Goal: Task Accomplishment & Management: Use online tool/utility

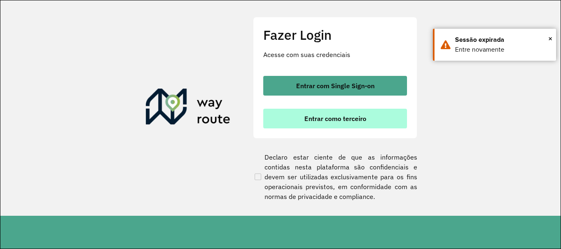
click at [336, 124] on button "Entrar como terceiro" at bounding box center [335, 119] width 144 height 20
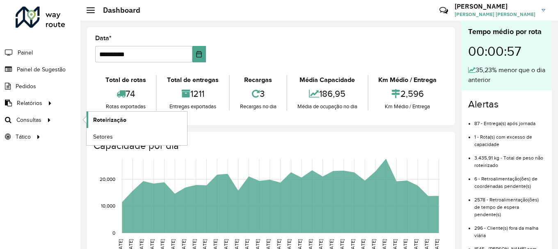
click at [110, 123] on span "Roteirização" at bounding box center [109, 120] width 33 height 9
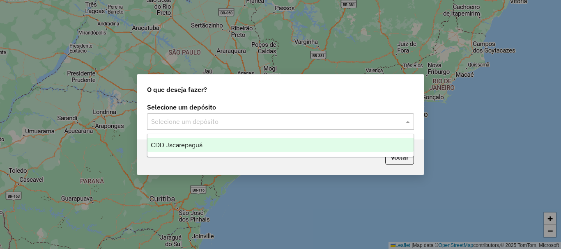
click at [167, 128] on div "Selecione um depósito" at bounding box center [280, 121] width 267 height 16
click at [172, 144] on span "CDD Jacarepaguá" at bounding box center [177, 145] width 52 height 7
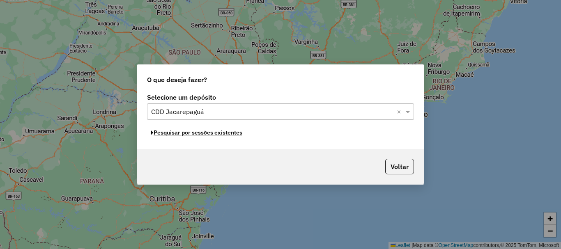
click at [231, 135] on button "Pesquisar por sessões existentes" at bounding box center [196, 132] width 99 height 13
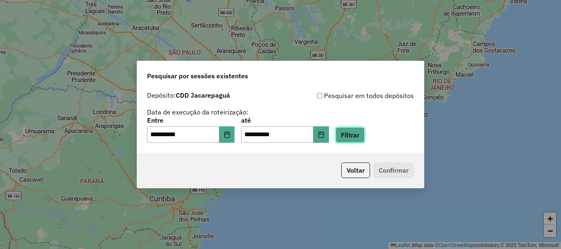
click at [363, 134] on button "Filtrar" at bounding box center [349, 135] width 29 height 16
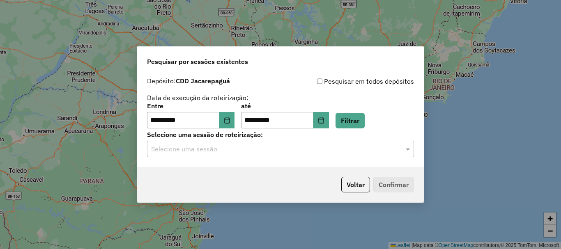
click at [305, 158] on div "**********" at bounding box center [280, 120] width 286 height 94
click at [304, 151] on input "text" at bounding box center [272, 149] width 242 height 10
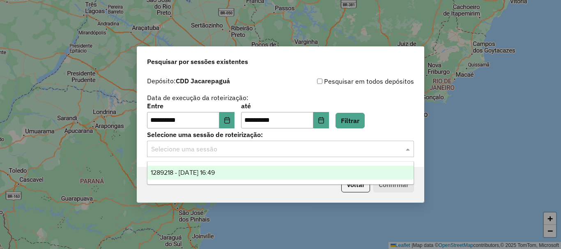
click at [263, 170] on div "1289218 - 06/10/2025 16:49" at bounding box center [280, 173] width 266 height 14
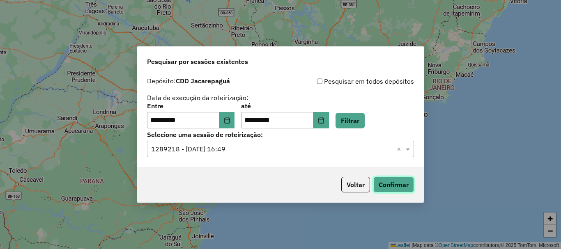
click at [408, 182] on button "Confirmar" at bounding box center [393, 185] width 41 height 16
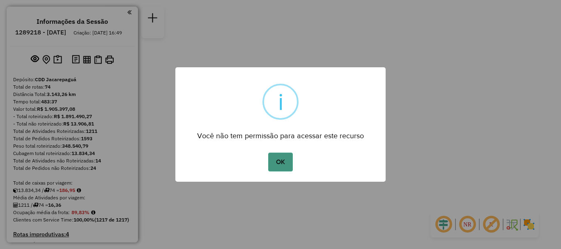
click at [273, 163] on button "OK" at bounding box center [280, 162] width 24 height 19
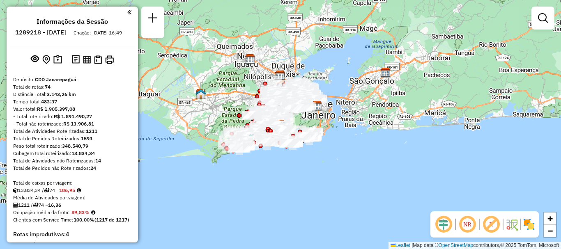
scroll to position [1089, 0]
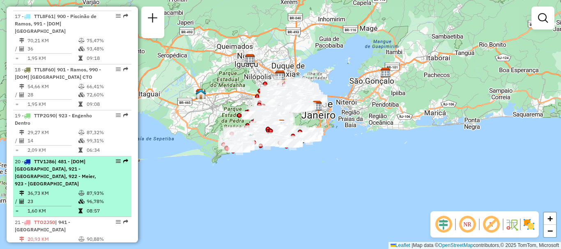
click at [43, 158] on div "20 - TTV1J86 | 481 - [DOM] [GEOGRAPHIC_DATA], 921 - Engenho Novo, 922 - Meier, …" at bounding box center [58, 173] width 87 height 30
select select "**********"
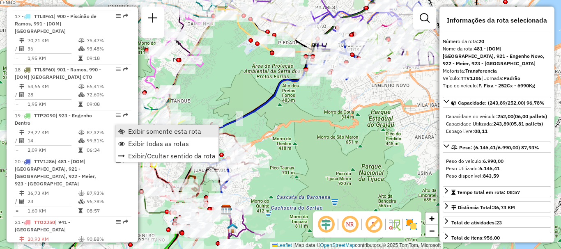
click at [125, 130] on link "Exibir somente esta rota" at bounding box center [166, 131] width 103 height 12
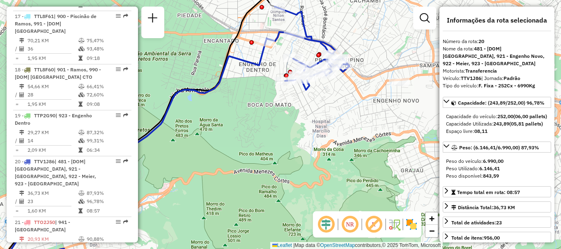
scroll to position [3391, 0]
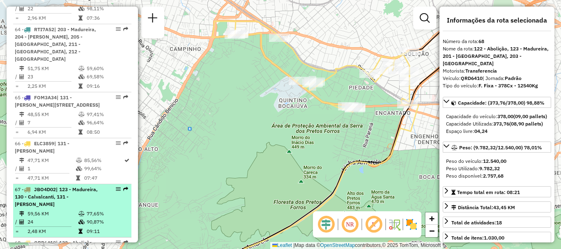
click at [46, 186] on span "JBO4D02" at bounding box center [45, 189] width 22 height 6
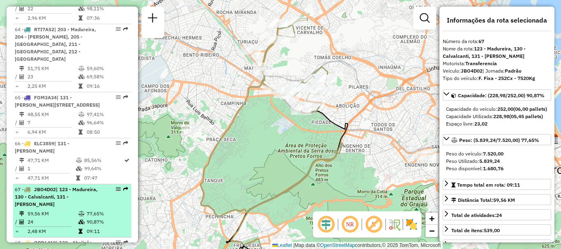
scroll to position [2588, 0]
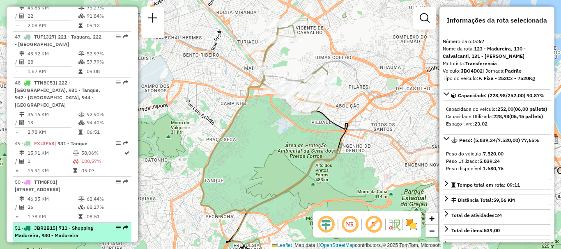
click at [52, 241] on td "60,56 KM" at bounding box center [52, 245] width 51 height 8
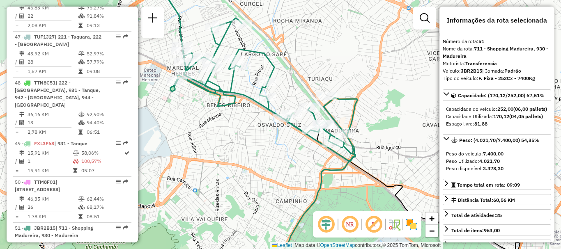
scroll to position [3185, 0]
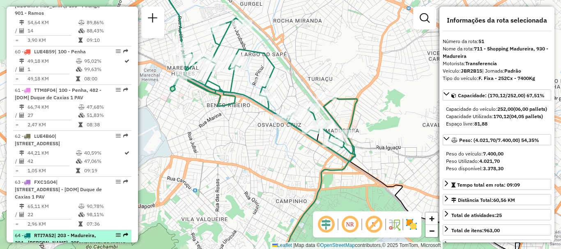
click at [82, 232] on span "| 203 - Madureira, 204 - [PERSON_NAME], 205 - [GEOGRAPHIC_DATA], 211 - [GEOGRAP…" at bounding box center [55, 250] width 81 height 36
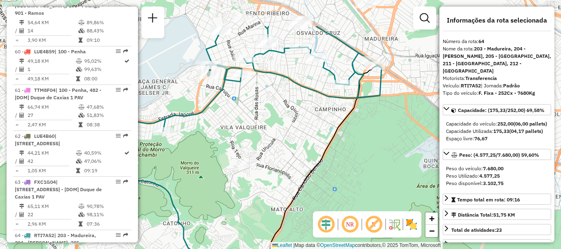
drag, startPoint x: 311, startPoint y: 65, endPoint x: 291, endPoint y: 100, distance: 39.9
click at [291, 100] on div "Janela de atendimento Grade de atendimento Capacidade Transportadoras Veículos …" at bounding box center [280, 124] width 561 height 249
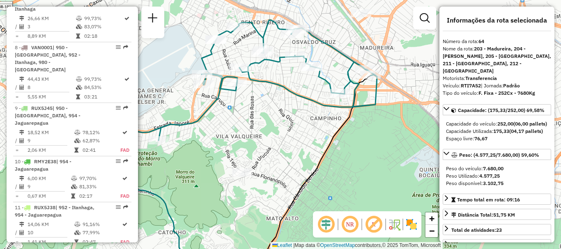
scroll to position [3498, 0]
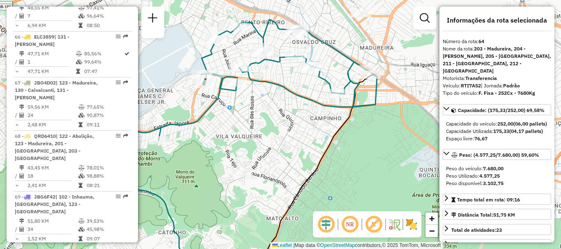
click at [116, 247] on em at bounding box center [118, 249] width 5 height 5
